Goal: Task Accomplishment & Management: Manage account settings

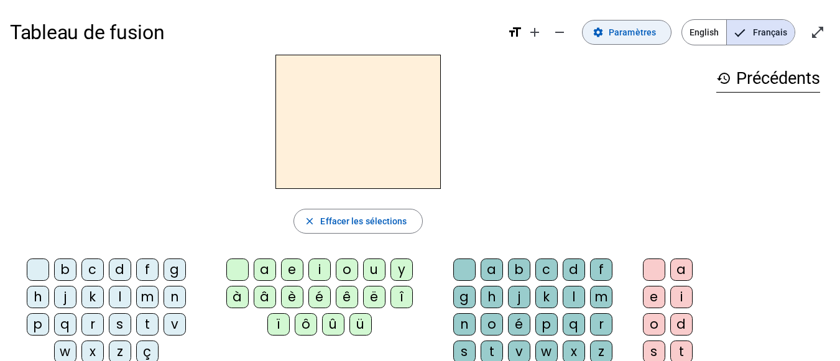
click at [621, 41] on span at bounding box center [627, 32] width 88 height 30
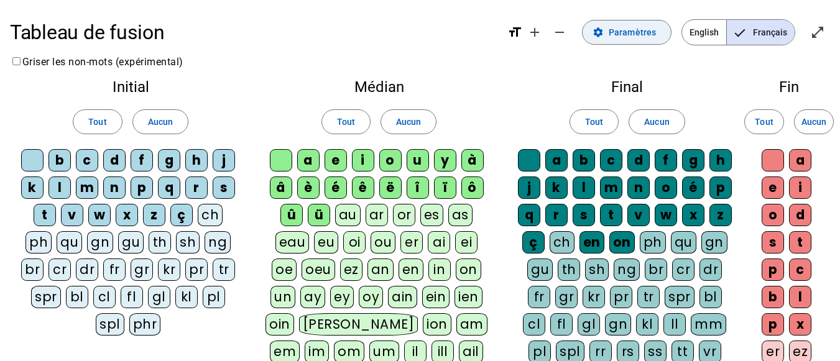
click at [640, 37] on span "Paramètres" at bounding box center [632, 32] width 47 height 15
click at [832, 25] on span "Entrer en plein écran" at bounding box center [818, 32] width 30 height 30
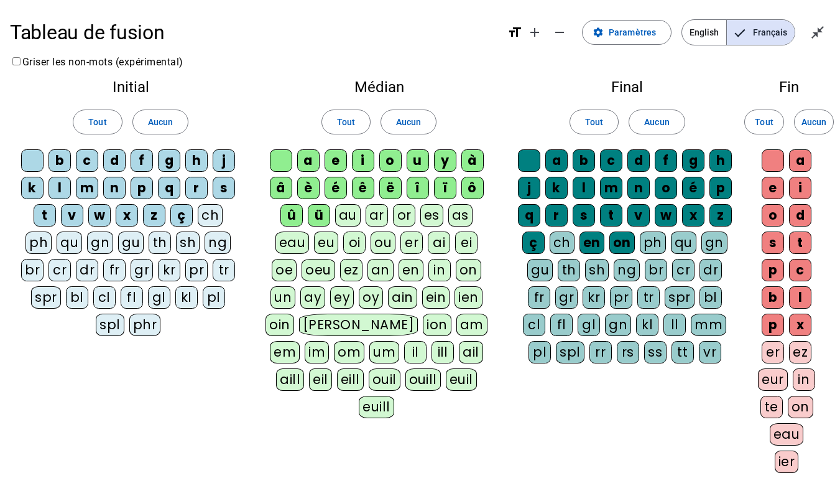
click at [821, 15] on div "Tableau de fusion format_size add remove settings Paramètres English Français c…" at bounding box center [420, 32] width 820 height 45
click at [820, 27] on mat-icon "close_fullscreen" at bounding box center [817, 32] width 15 height 15
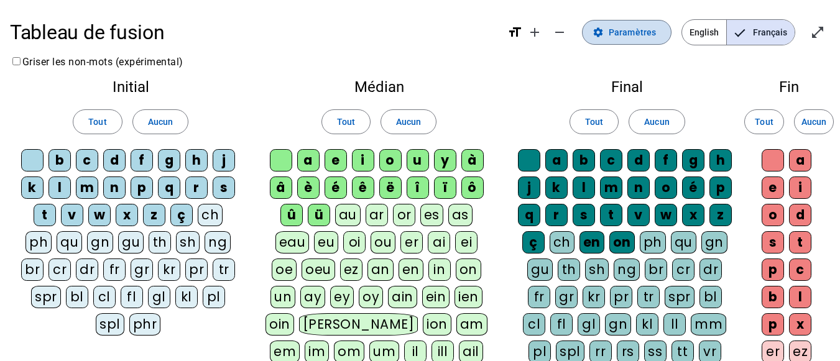
click at [614, 35] on span "Paramètres" at bounding box center [632, 32] width 47 height 15
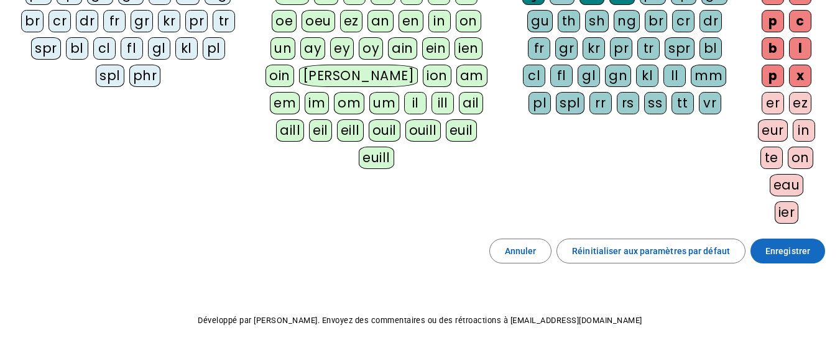
click at [795, 253] on span "Enregistrer" at bounding box center [787, 251] width 45 height 15
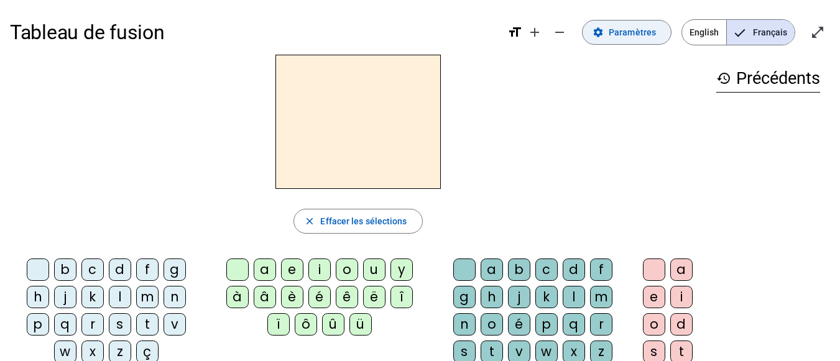
click at [643, 41] on span at bounding box center [627, 32] width 88 height 30
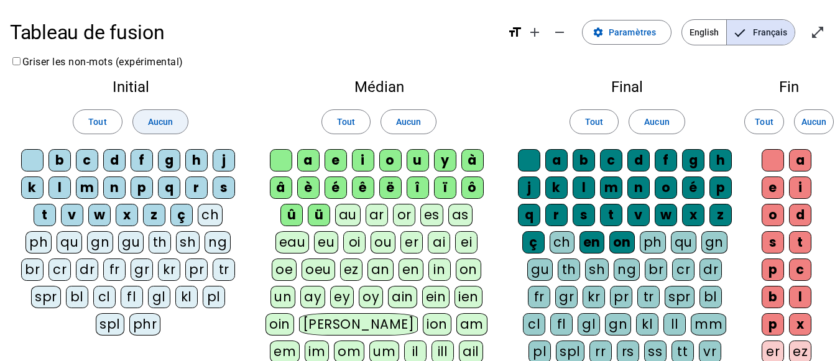
click at [177, 125] on span at bounding box center [160, 122] width 55 height 30
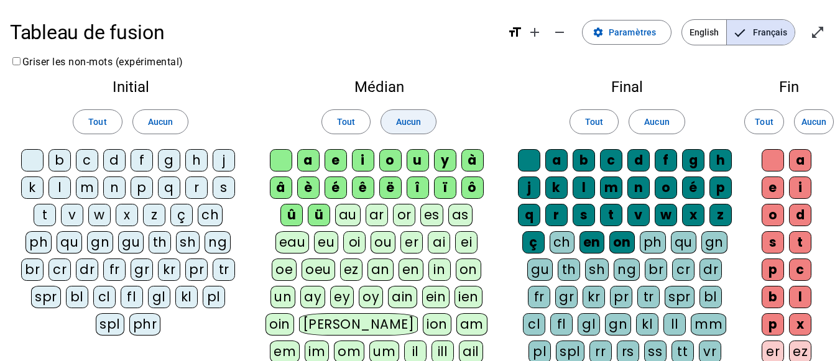
click at [423, 121] on span at bounding box center [408, 122] width 55 height 30
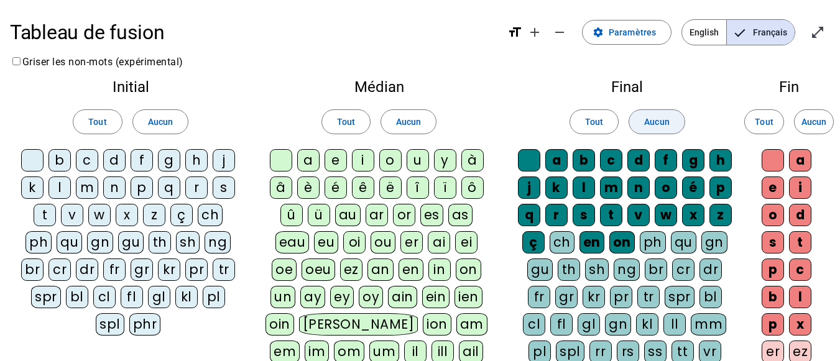
click at [655, 116] on span "Aucun" at bounding box center [656, 121] width 25 height 15
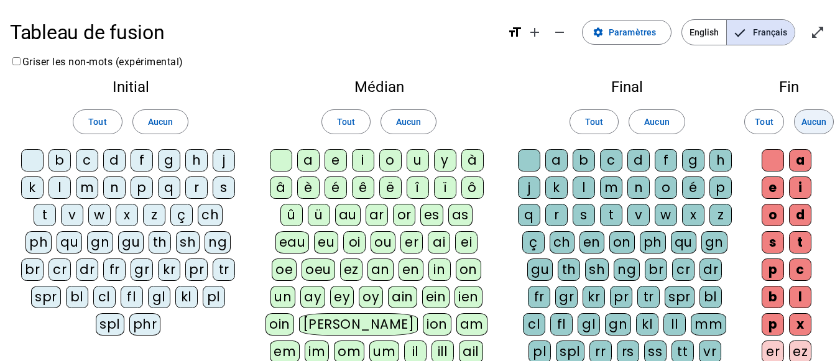
click at [822, 119] on span "Aucun" at bounding box center [814, 121] width 25 height 15
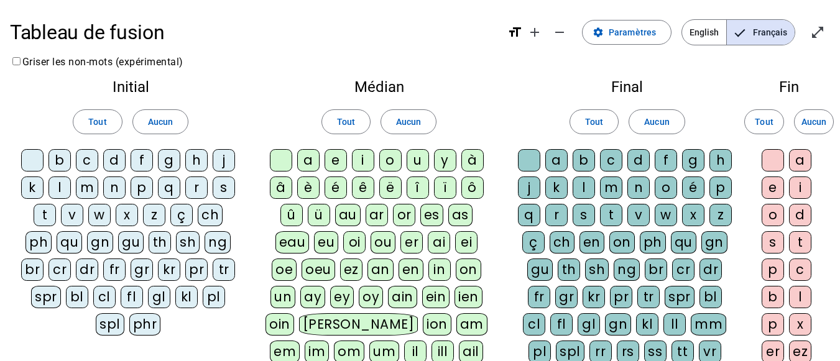
click at [90, 186] on div "m" at bounding box center [87, 188] width 22 height 22
click at [305, 165] on div "a" at bounding box center [308, 160] width 22 height 22
click at [53, 213] on div "t" at bounding box center [45, 215] width 22 height 22
click at [60, 189] on div "l" at bounding box center [60, 188] width 22 height 22
click at [226, 190] on div "s" at bounding box center [224, 188] width 22 height 22
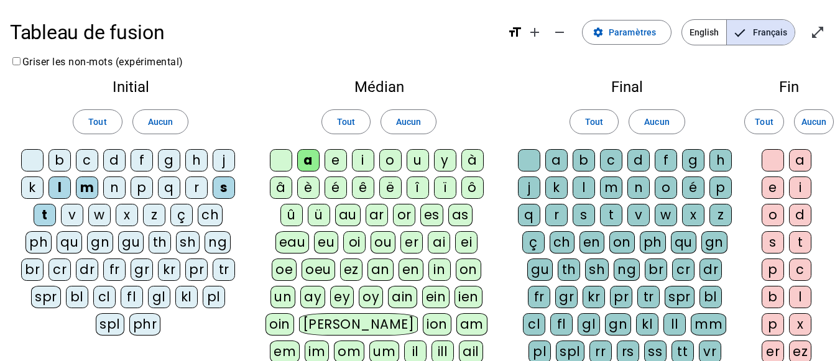
click at [581, 189] on div "l" at bounding box center [584, 188] width 22 height 22
click at [65, 160] on div "b" at bounding box center [60, 160] width 22 height 22
click at [357, 157] on div "i" at bounding box center [363, 160] width 22 height 22
click at [537, 167] on div at bounding box center [529, 160] width 22 height 22
click at [335, 160] on div "e" at bounding box center [336, 160] width 22 height 22
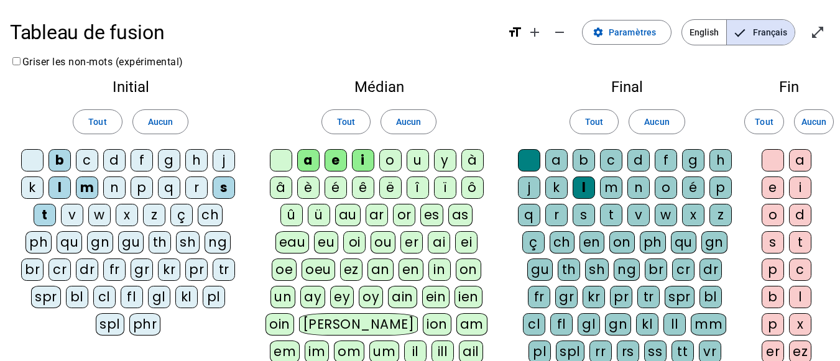
click at [425, 162] on div "u" at bounding box center [418, 160] width 22 height 22
click at [551, 213] on div "r" at bounding box center [556, 215] width 22 height 22
click at [123, 159] on div "d" at bounding box center [114, 160] width 22 height 22
click at [70, 215] on div "v" at bounding box center [72, 215] width 22 height 22
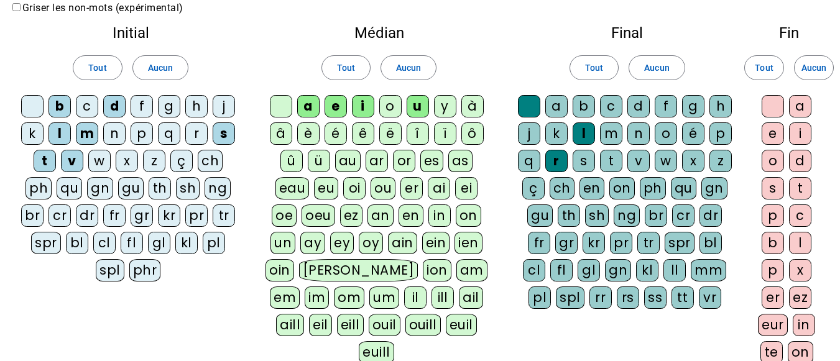
scroll to position [282, 0]
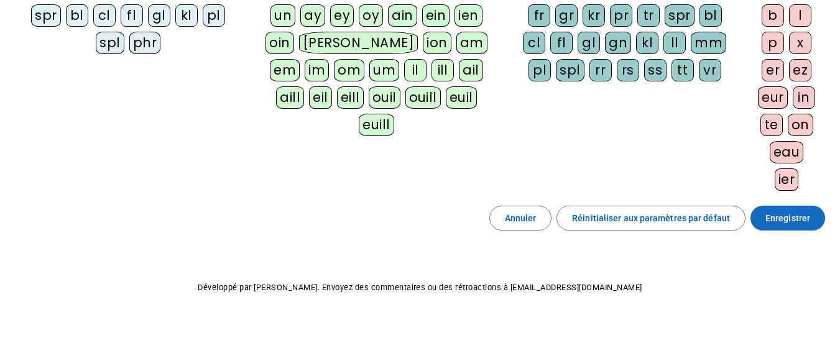
click at [785, 215] on span "Enregistrer" at bounding box center [787, 218] width 45 height 15
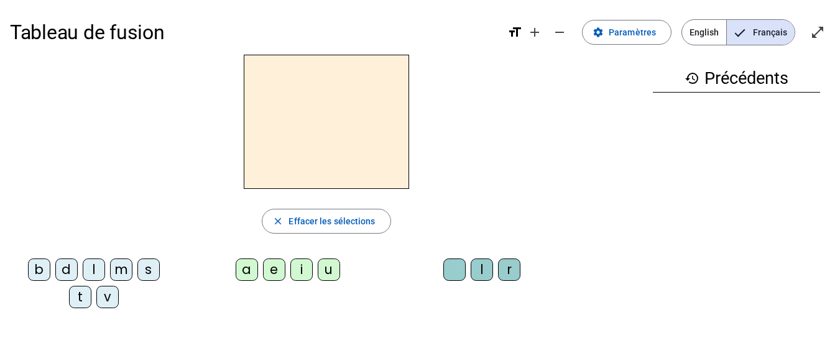
click at [119, 270] on div "m" at bounding box center [121, 270] width 22 height 22
click at [247, 269] on div "a" at bounding box center [247, 270] width 22 height 22
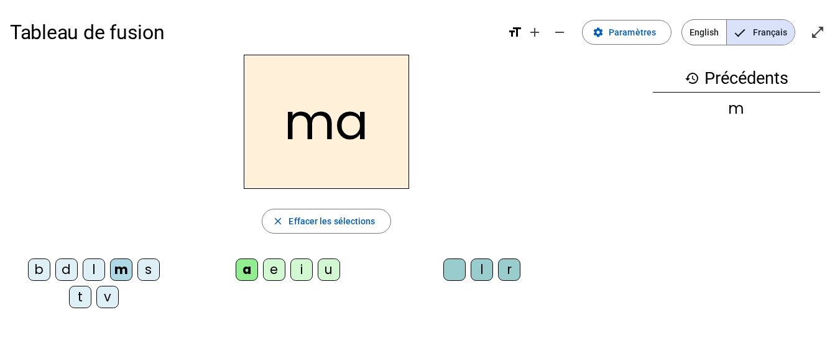
click at [76, 292] on div "t" at bounding box center [80, 297] width 22 height 22
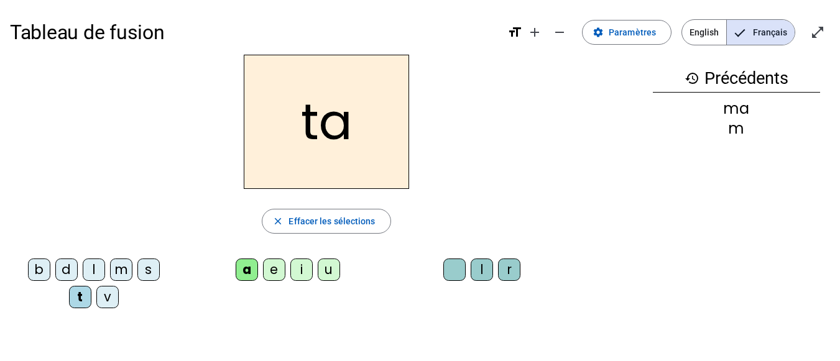
click at [97, 265] on div "l" at bounding box center [94, 270] width 22 height 22
click at [149, 265] on div "s" at bounding box center [148, 270] width 22 height 22
click at [481, 267] on div "l" at bounding box center [482, 270] width 22 height 22
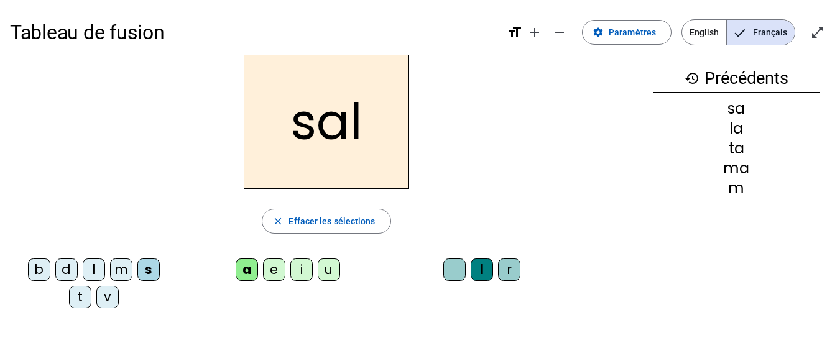
click at [42, 267] on div "b" at bounding box center [39, 270] width 22 height 22
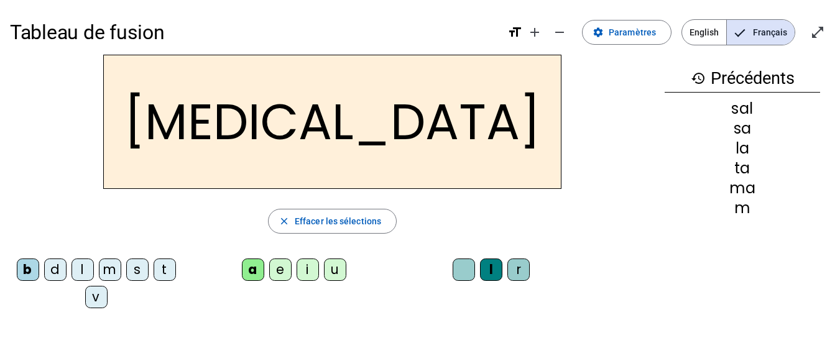
click at [118, 267] on div "m" at bounding box center [110, 270] width 22 height 22
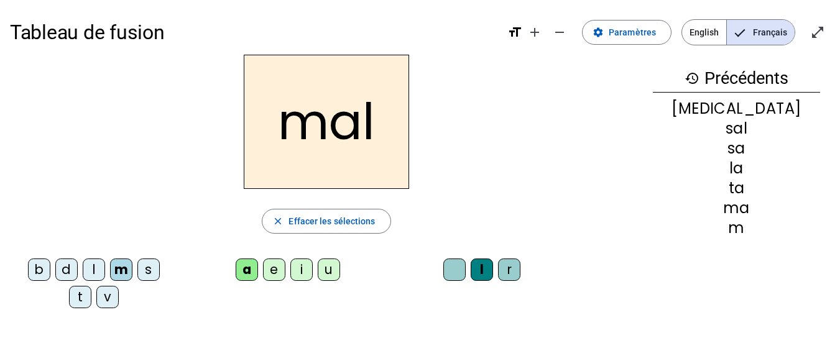
click at [302, 272] on div "i" at bounding box center [301, 270] width 22 height 22
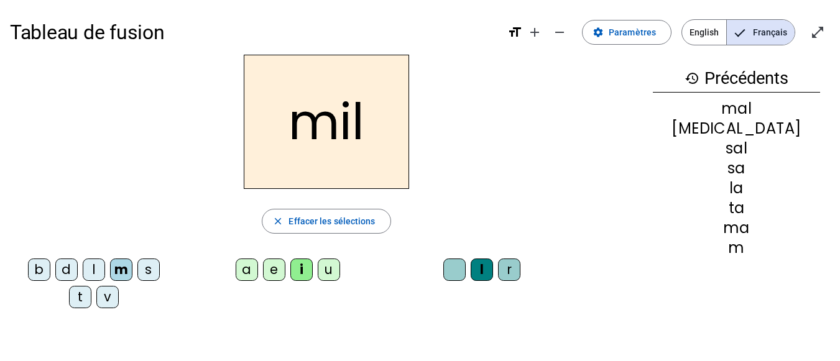
click at [152, 267] on div "s" at bounding box center [148, 270] width 22 height 22
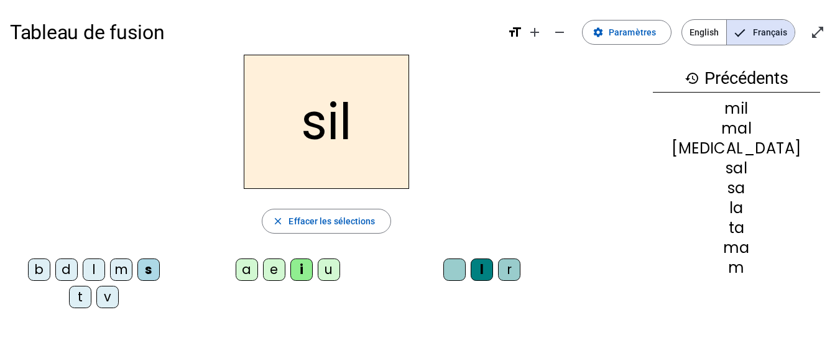
click at [452, 277] on div at bounding box center [454, 270] width 22 height 22
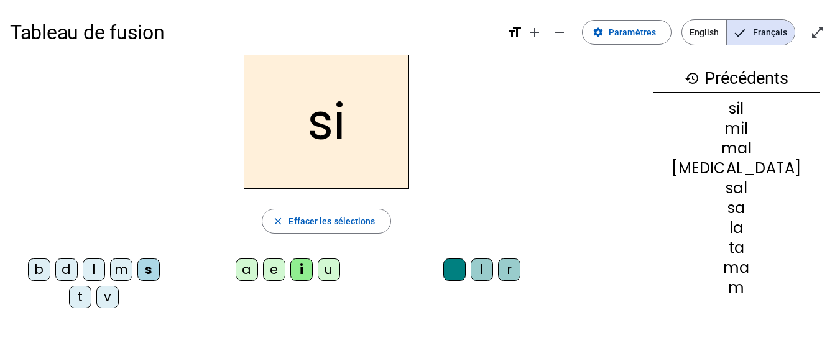
click at [275, 268] on div "e" at bounding box center [274, 270] width 22 height 22
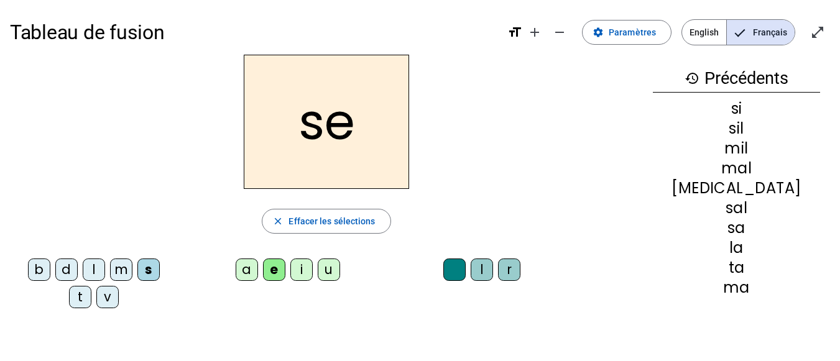
click at [326, 270] on div "u" at bounding box center [329, 270] width 22 height 22
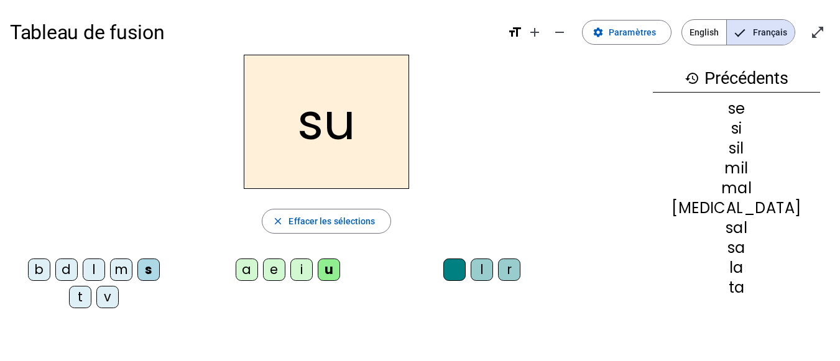
click at [514, 269] on div "r" at bounding box center [509, 270] width 22 height 22
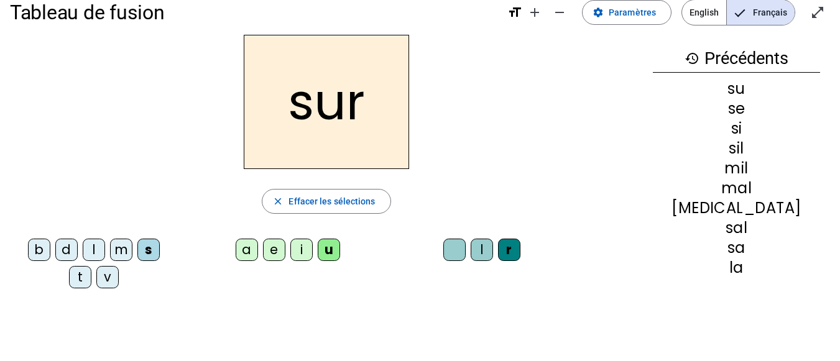
scroll to position [37, 0]
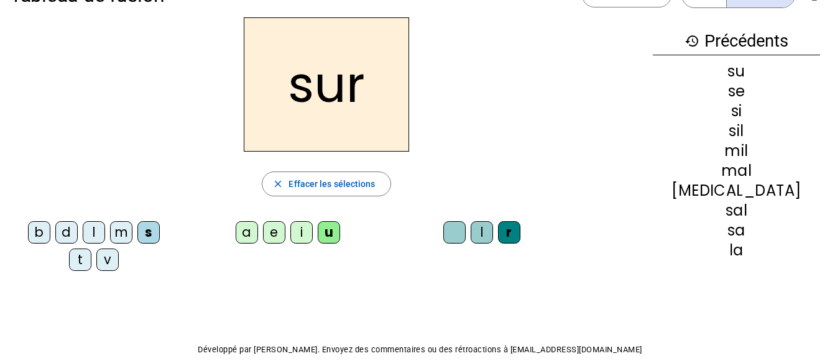
click at [124, 228] on div "m" at bounding box center [121, 232] width 22 height 22
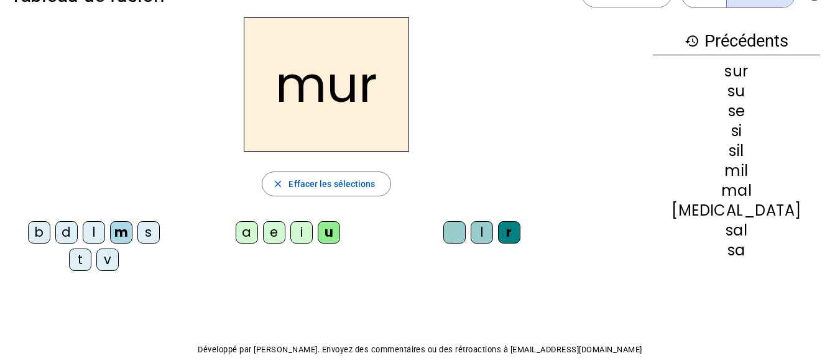
click at [72, 231] on div "d" at bounding box center [66, 232] width 22 height 22
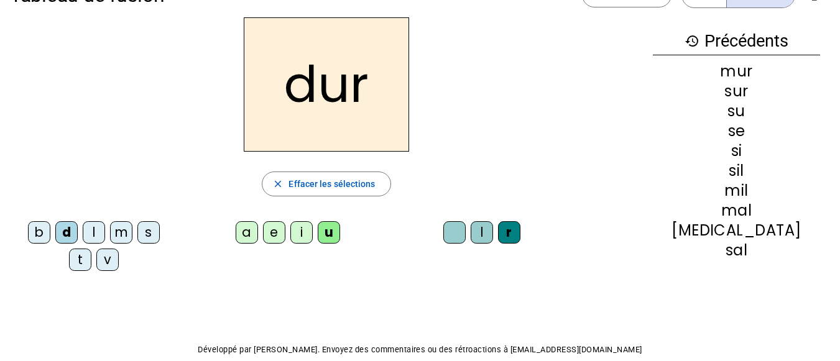
click at [450, 236] on div at bounding box center [454, 232] width 22 height 22
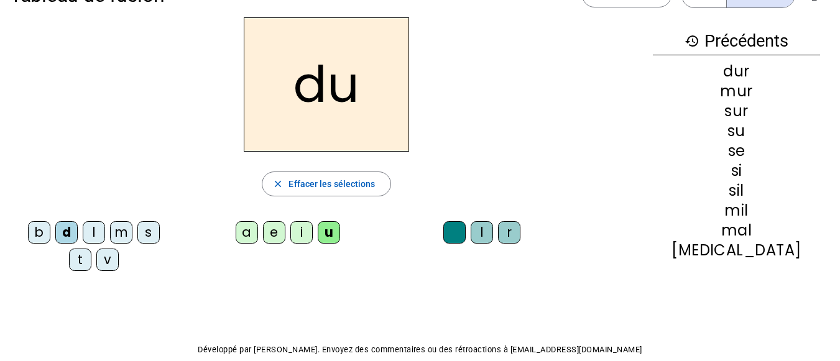
click at [45, 230] on div "b" at bounding box center [39, 232] width 22 height 22
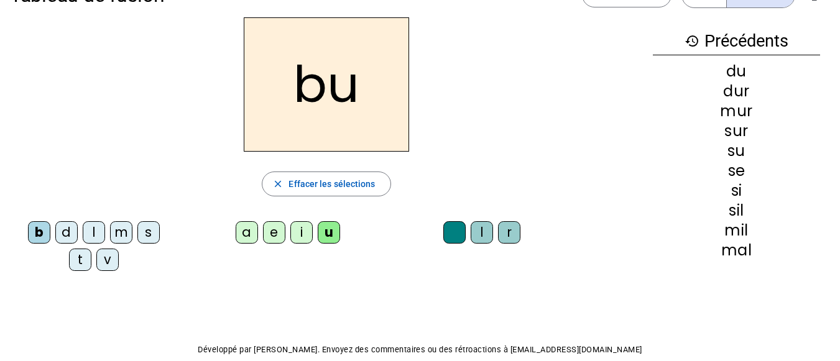
click at [107, 259] on div "v" at bounding box center [107, 260] width 22 height 22
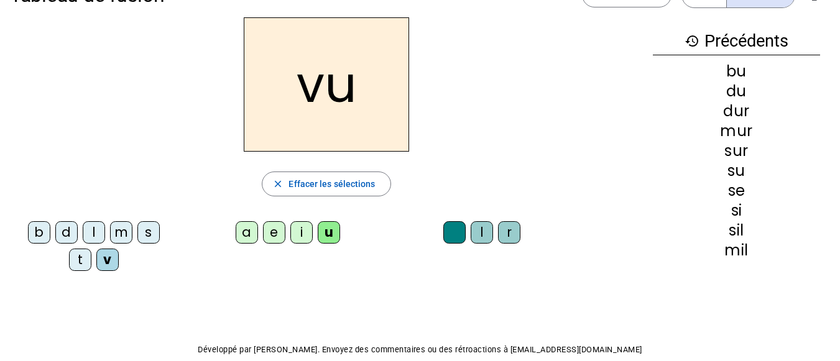
click at [81, 259] on div "t" at bounding box center [80, 260] width 22 height 22
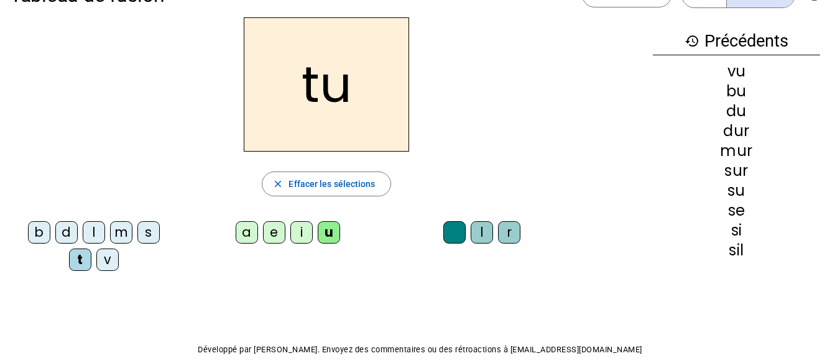
click at [272, 230] on div "e" at bounding box center [274, 232] width 22 height 22
click at [96, 229] on div "l" at bounding box center [94, 232] width 22 height 22
